Goal: Check status: Check status

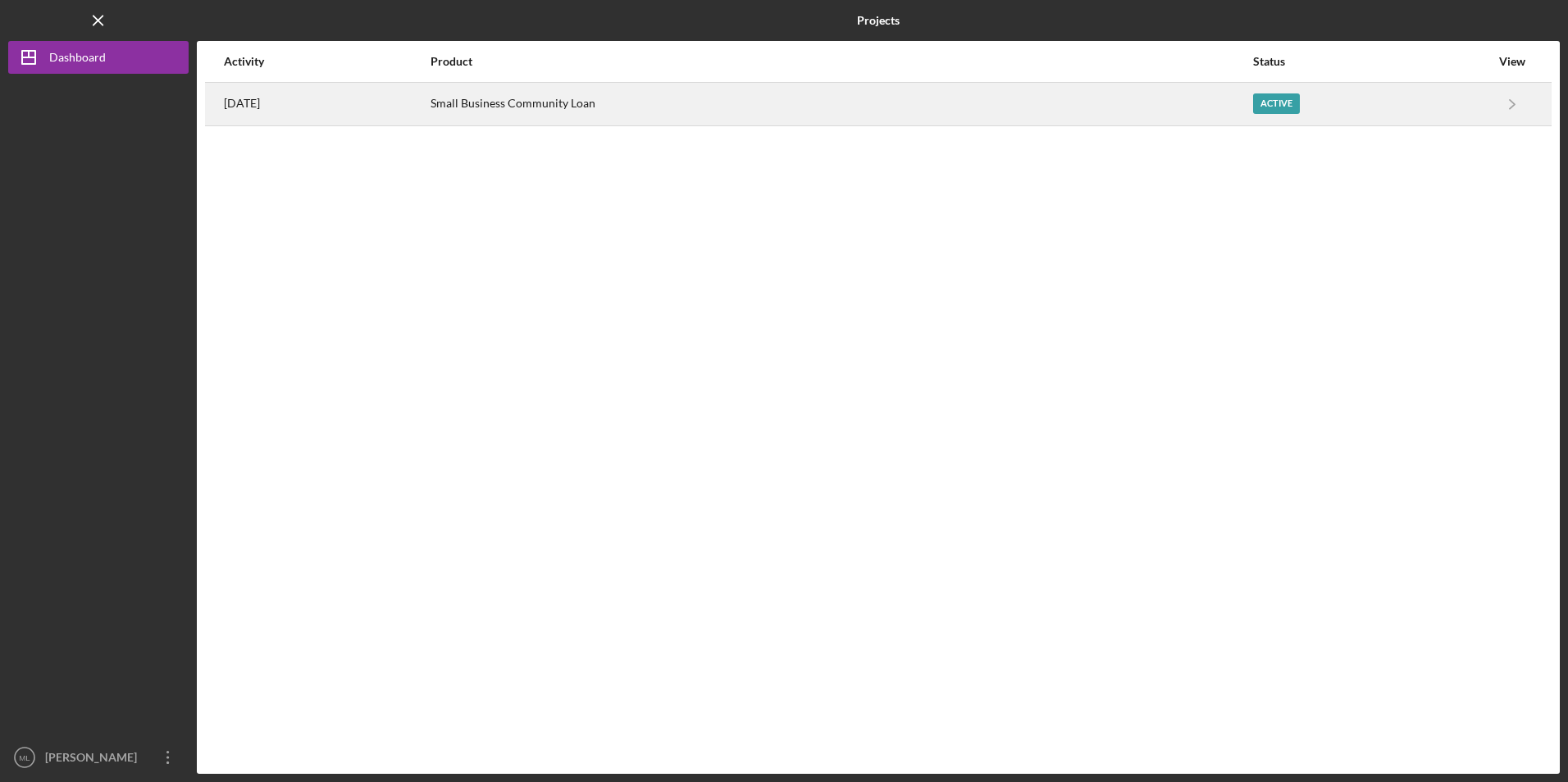
click at [585, 104] on div "Small Business Community Loan" at bounding box center [841, 104] width 820 height 41
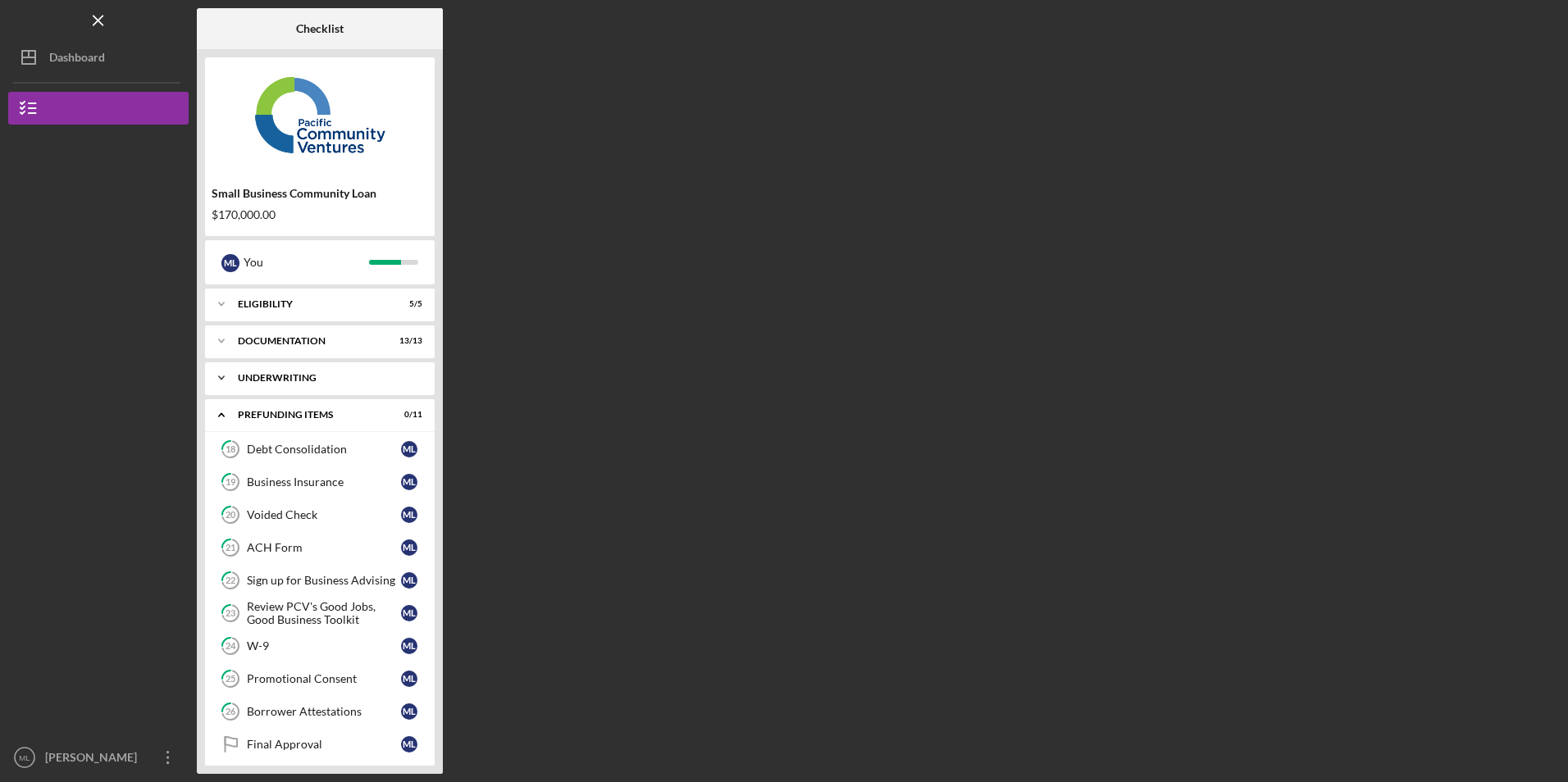
click at [287, 368] on div "Icon/Expander Underwriting 2 / 2" at bounding box center [319, 377] width 230 height 33
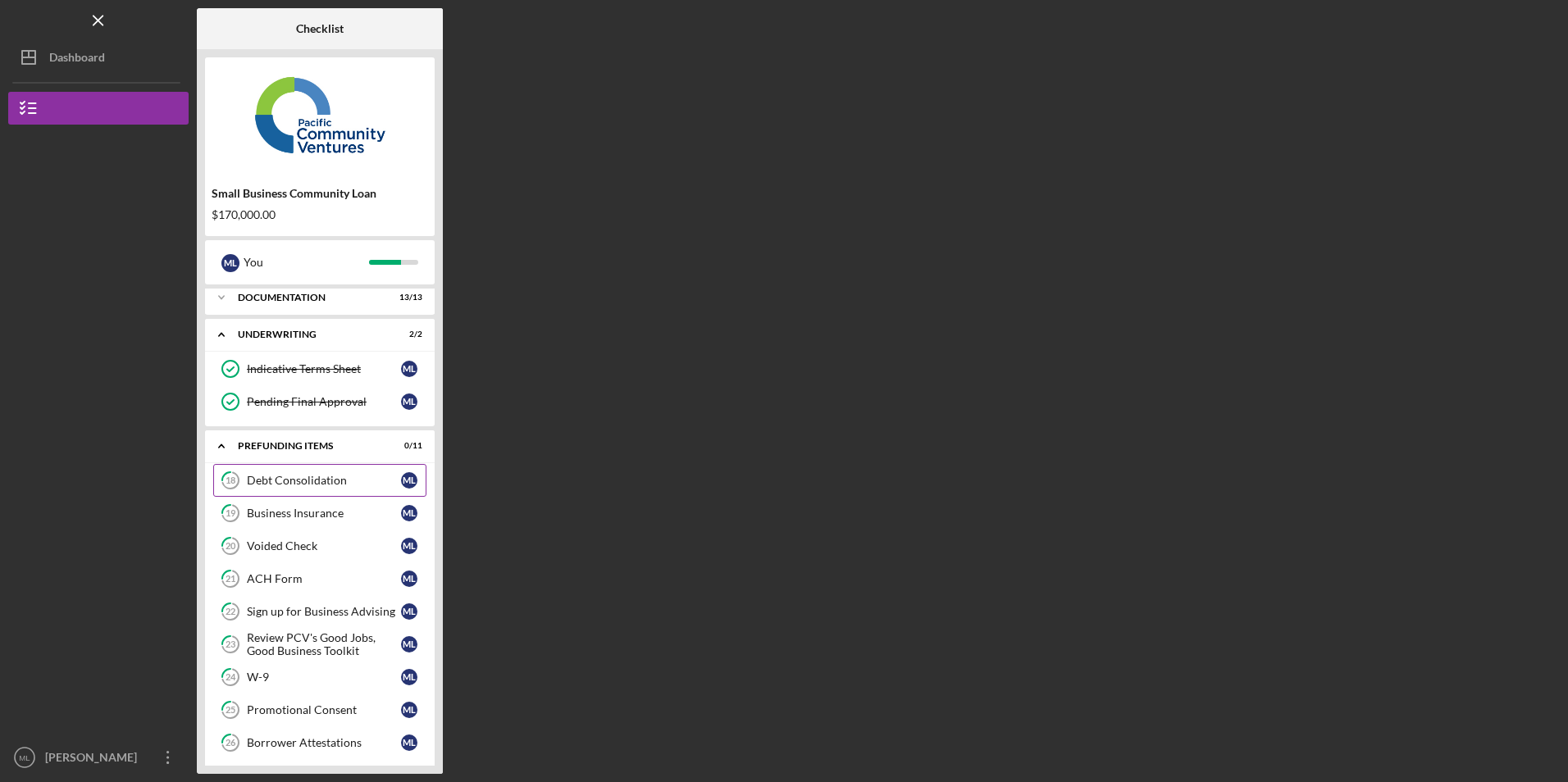
scroll to position [119, 0]
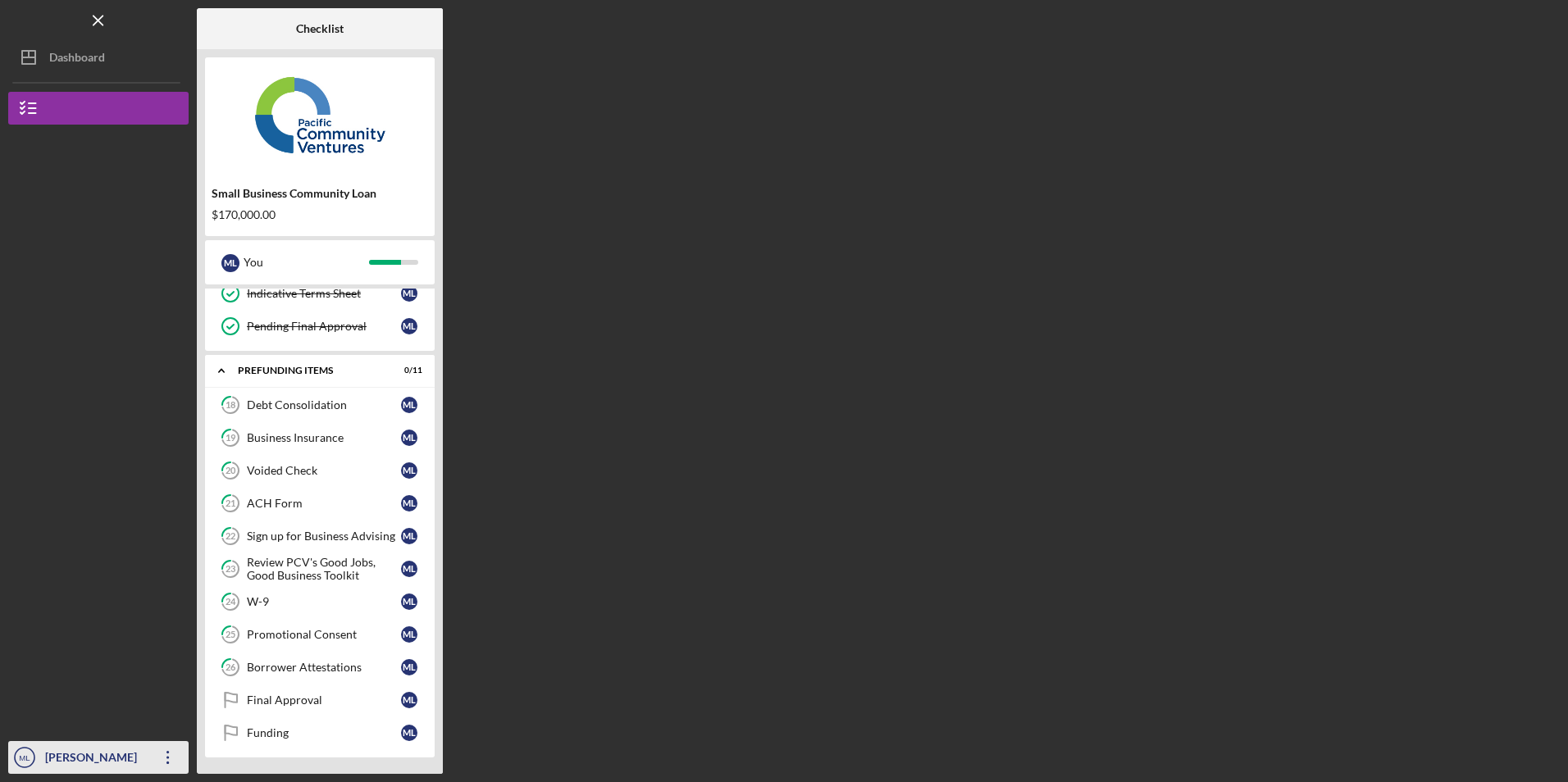
drag, startPoint x: 162, startPoint y: 760, endPoint x: 154, endPoint y: 711, distance: 49.6
click at [162, 760] on icon "Icon/Overflow" at bounding box center [168, 757] width 41 height 41
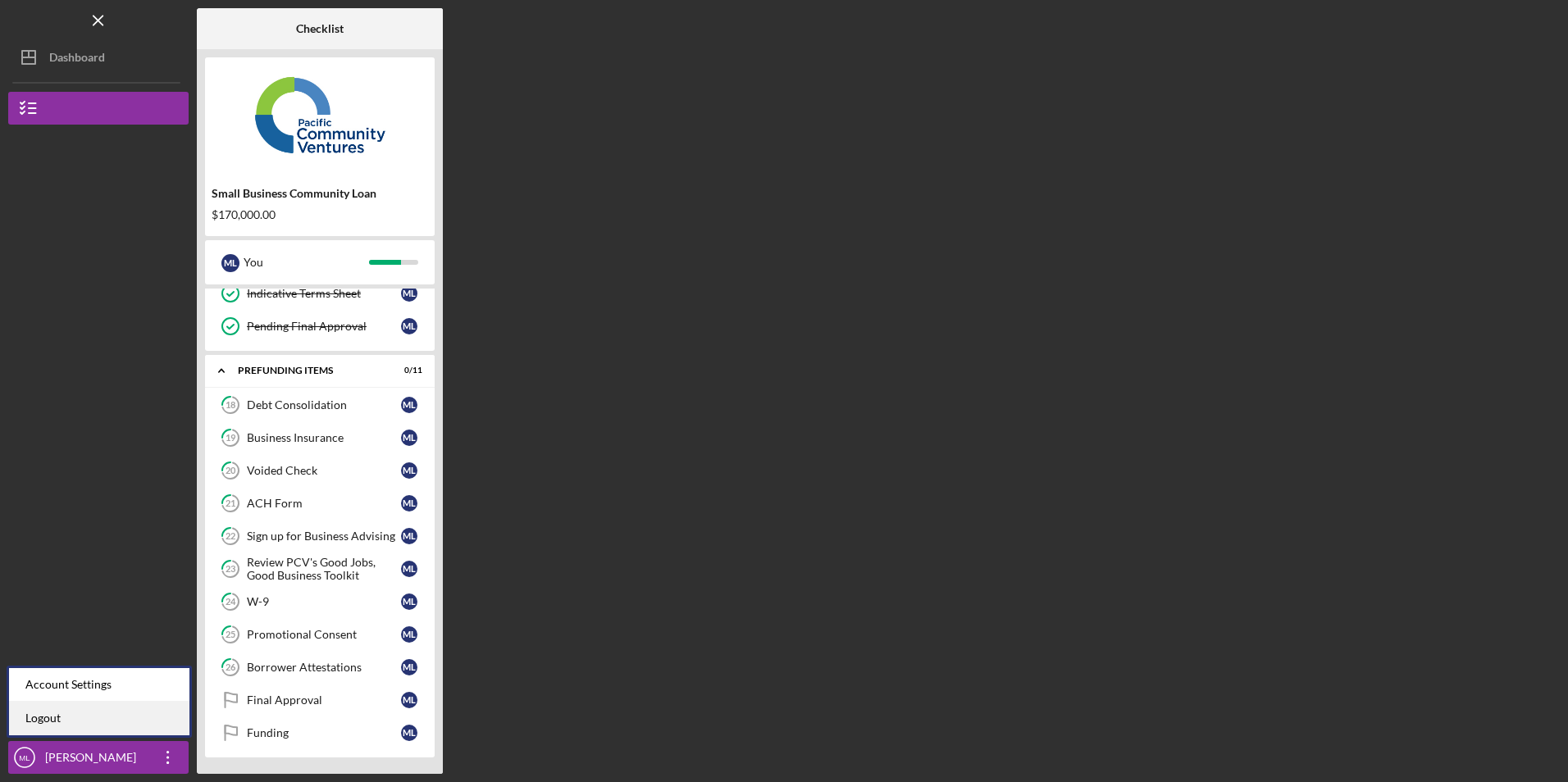
click at [116, 722] on link "Logout" at bounding box center [99, 719] width 181 height 34
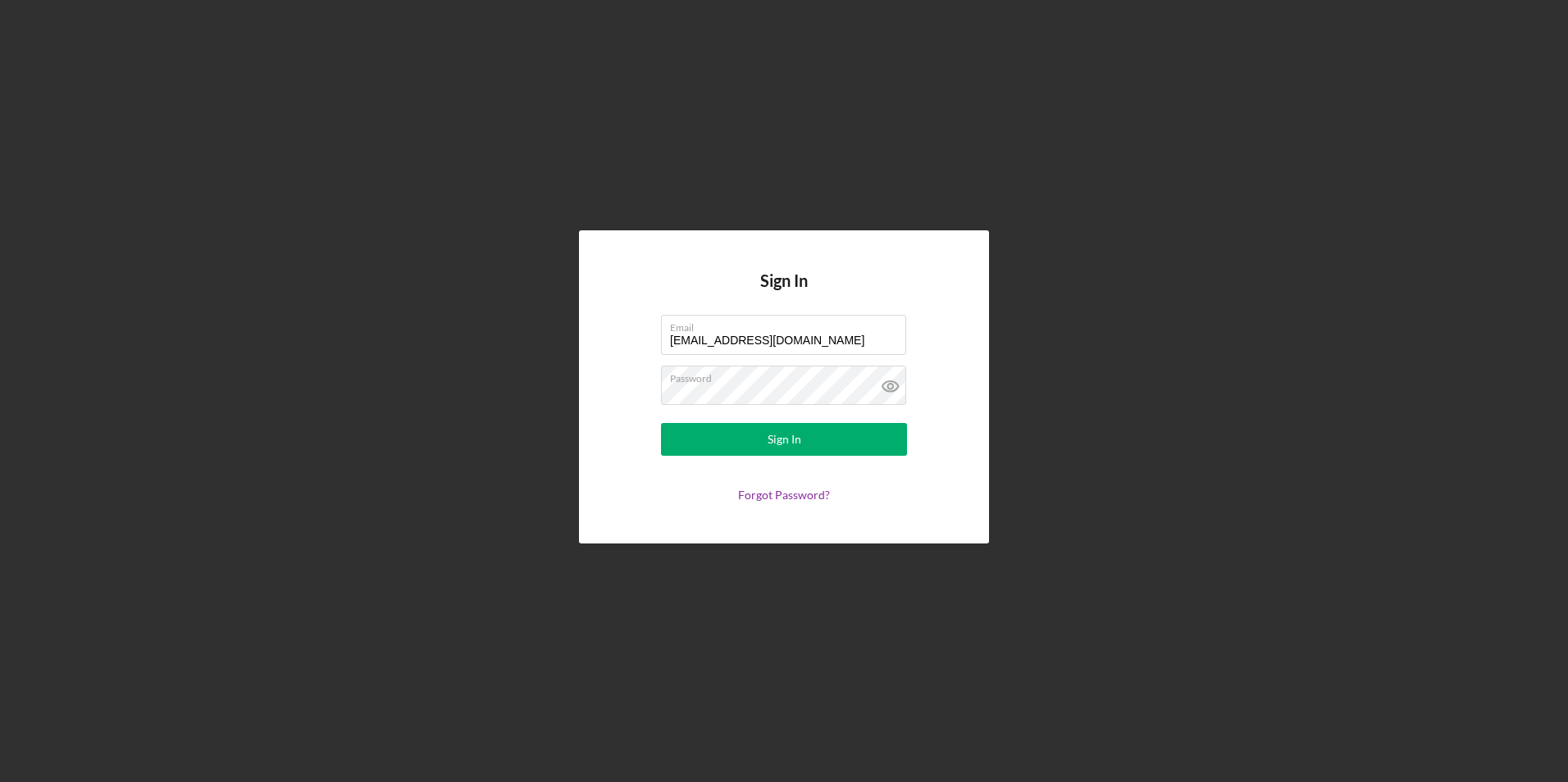
drag, startPoint x: 806, startPoint y: 341, endPoint x: 601, endPoint y: 341, distance: 205.0
click at [601, 341] on div "Sign In Email [EMAIL_ADDRESS][DOMAIN_NAME] Password Sign In Forgot Password?" at bounding box center [784, 386] width 410 height 312
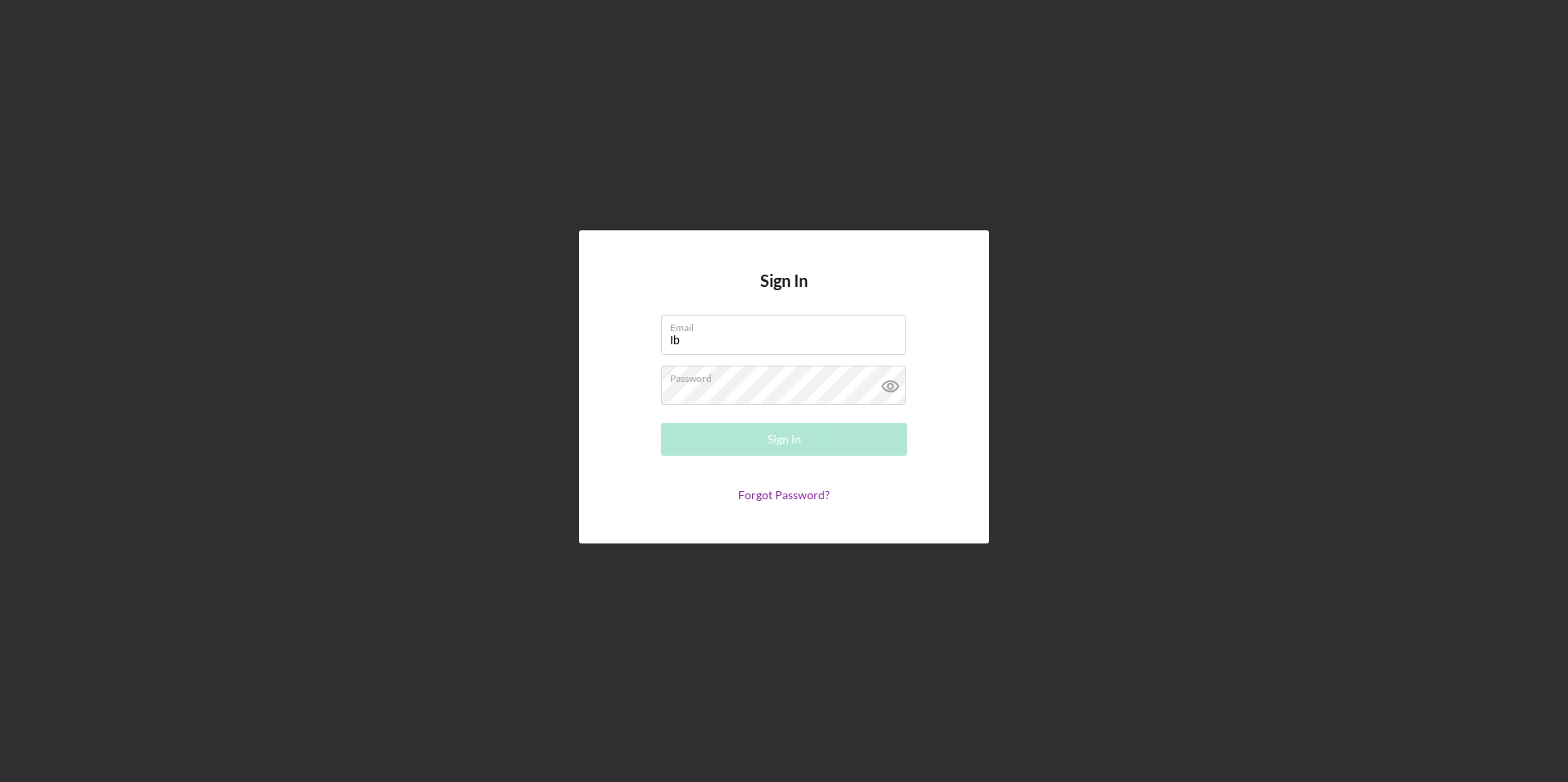
type input "I"
type input "[EMAIL_ADDRESS][DOMAIN_NAME]"
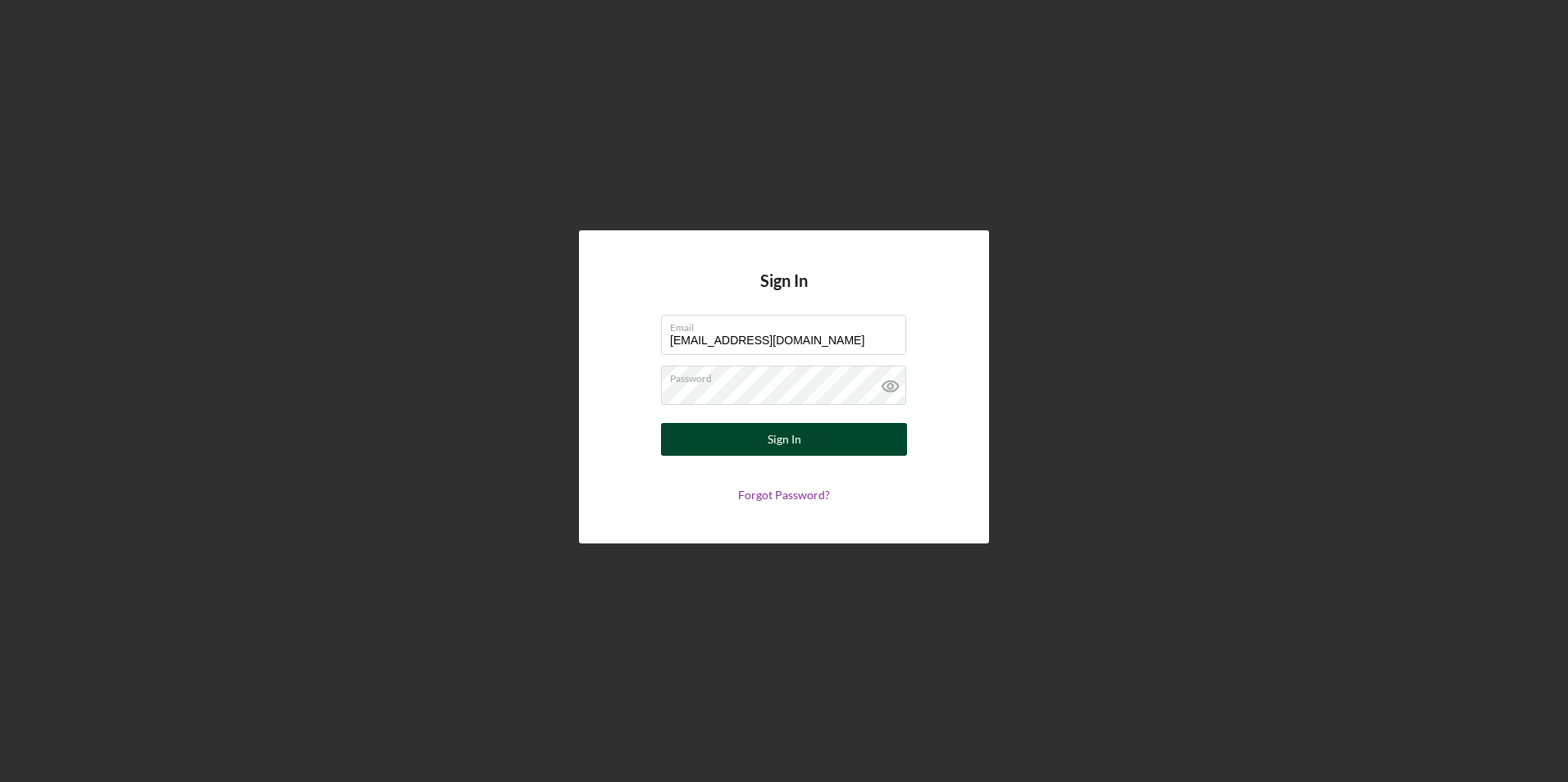
click at [715, 450] on button "Sign In" at bounding box center [784, 439] width 246 height 33
